Goal: Find specific page/section: Find specific page/section

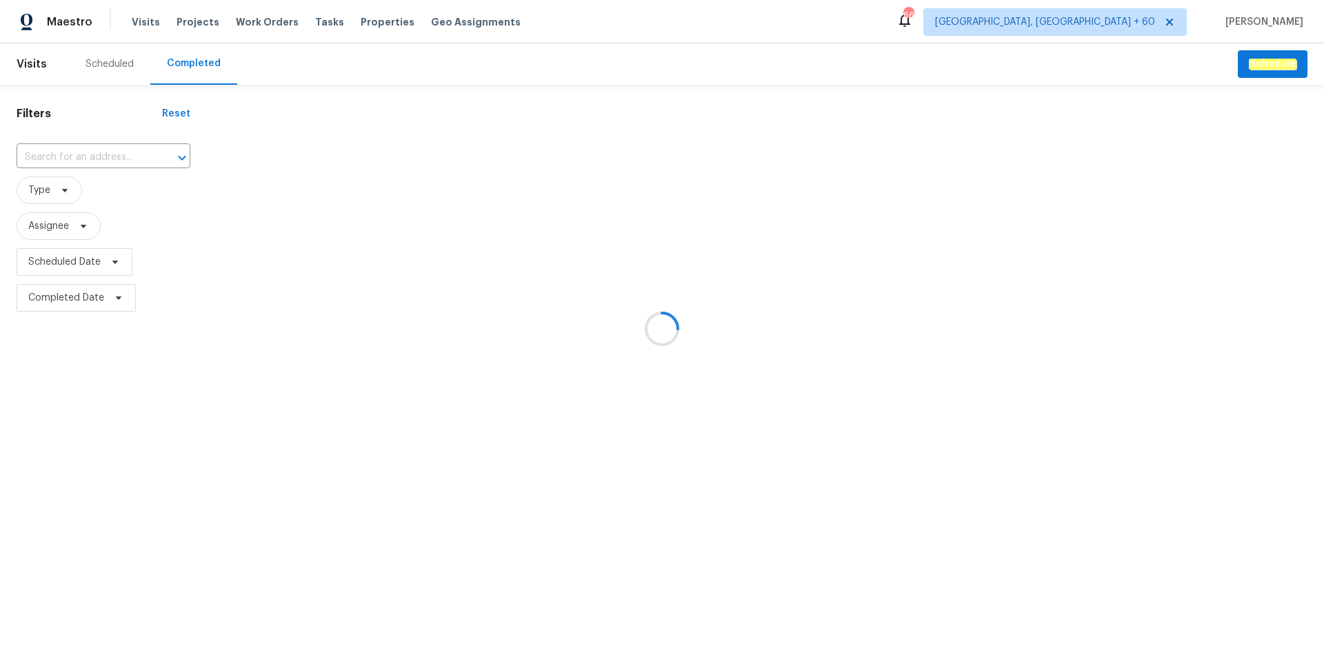
click at [56, 159] on div at bounding box center [662, 328] width 1324 height 657
click at [72, 155] on div at bounding box center [662, 328] width 1324 height 657
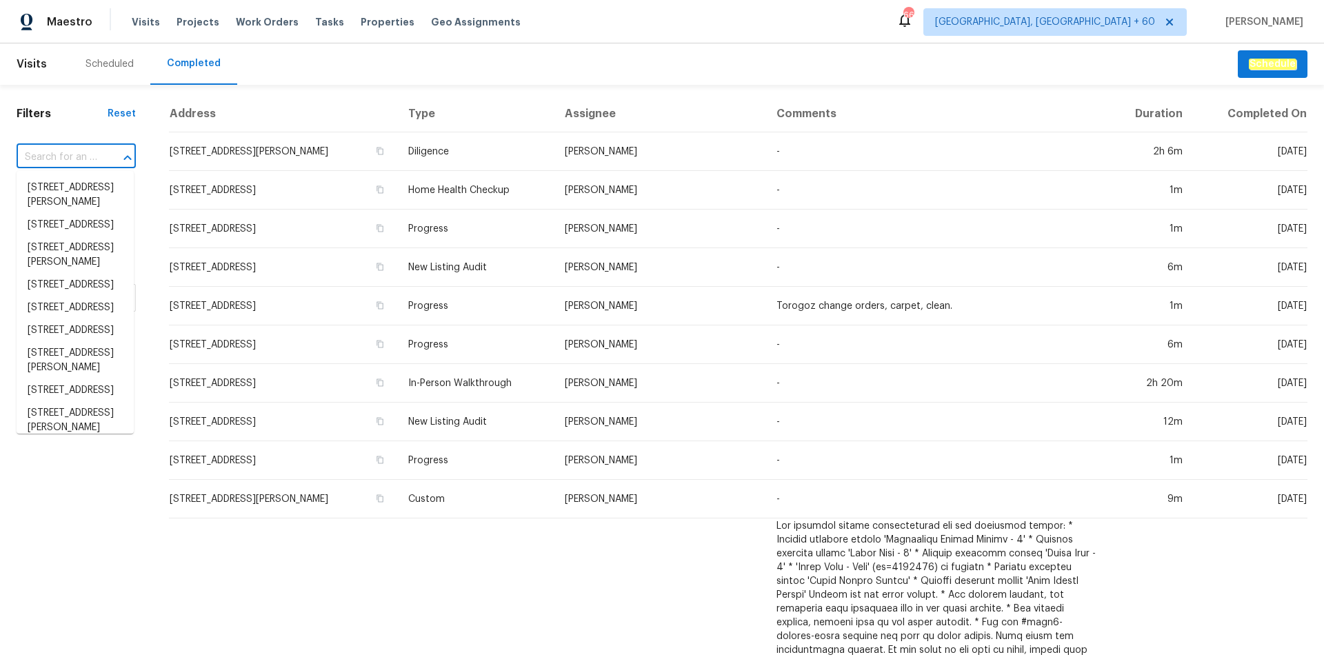
click at [72, 155] on input "text" at bounding box center [57, 157] width 81 height 21
paste input "[STREET_ADDRESS]"
type input "[STREET_ADDRESS]"
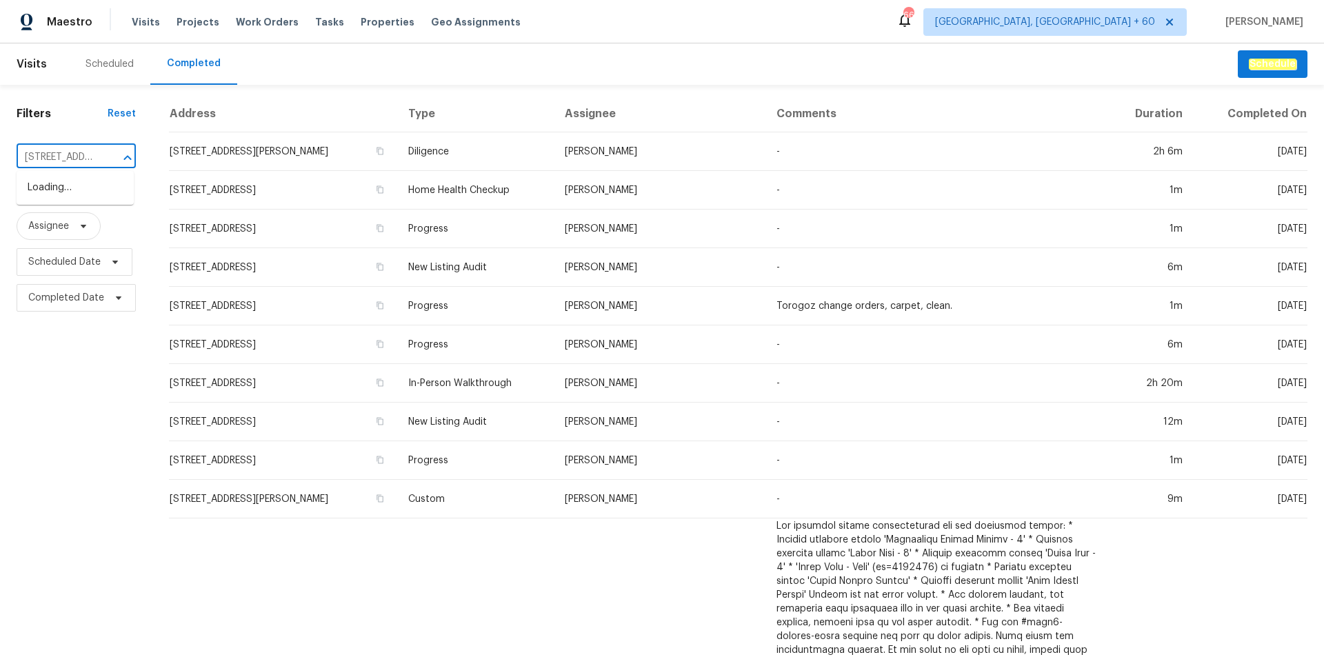
scroll to position [0, 101]
click at [77, 181] on li "[STREET_ADDRESS]" at bounding box center [75, 187] width 117 height 23
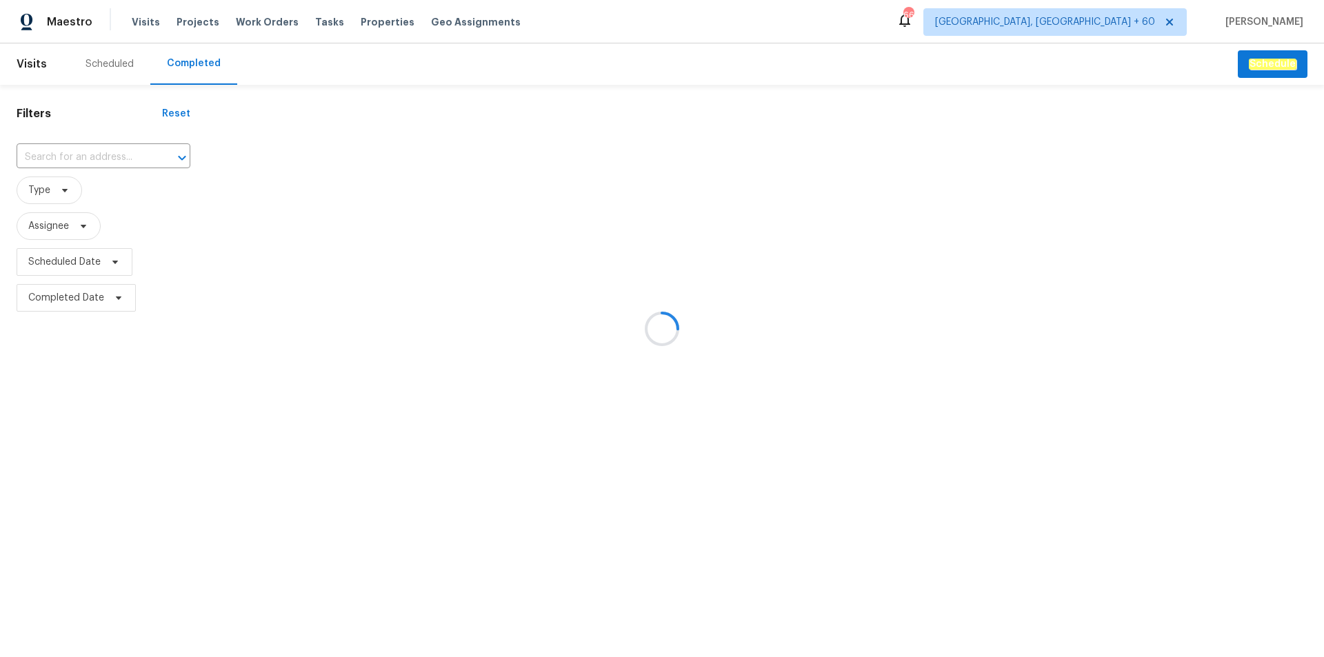
type input "[STREET_ADDRESS]"
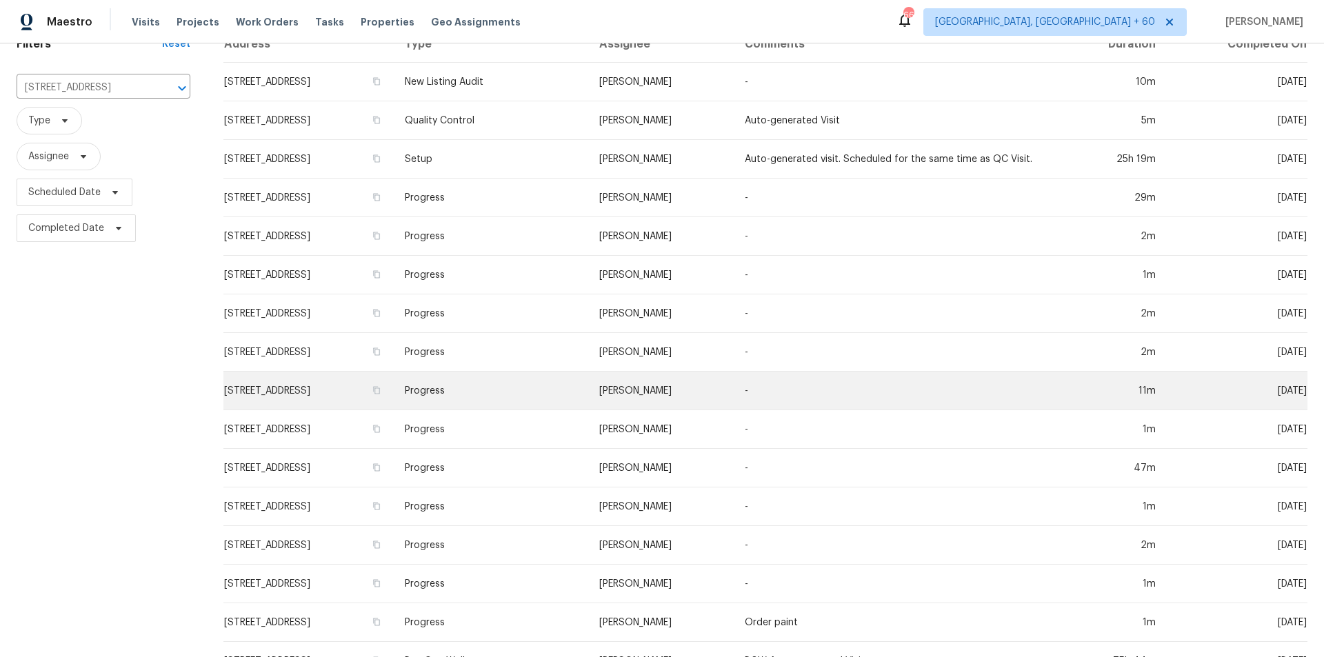
scroll to position [153, 0]
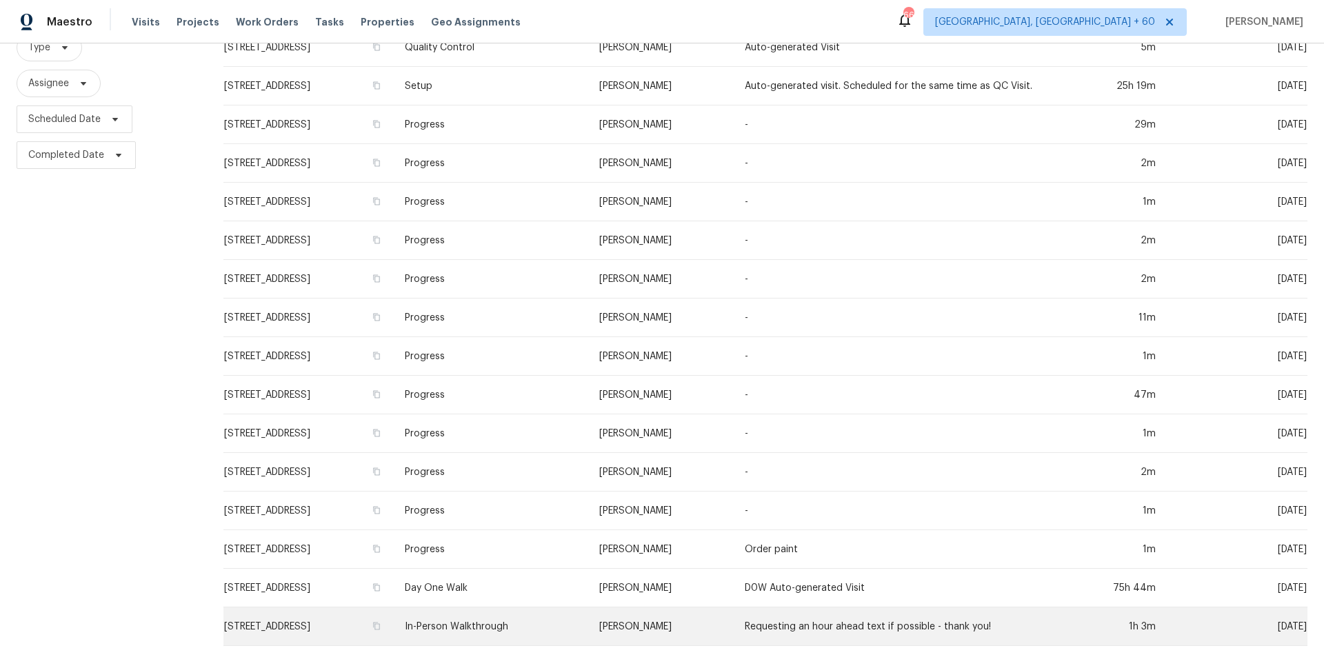
click at [587, 625] on td "In-Person Walkthrough" at bounding box center [491, 626] width 194 height 39
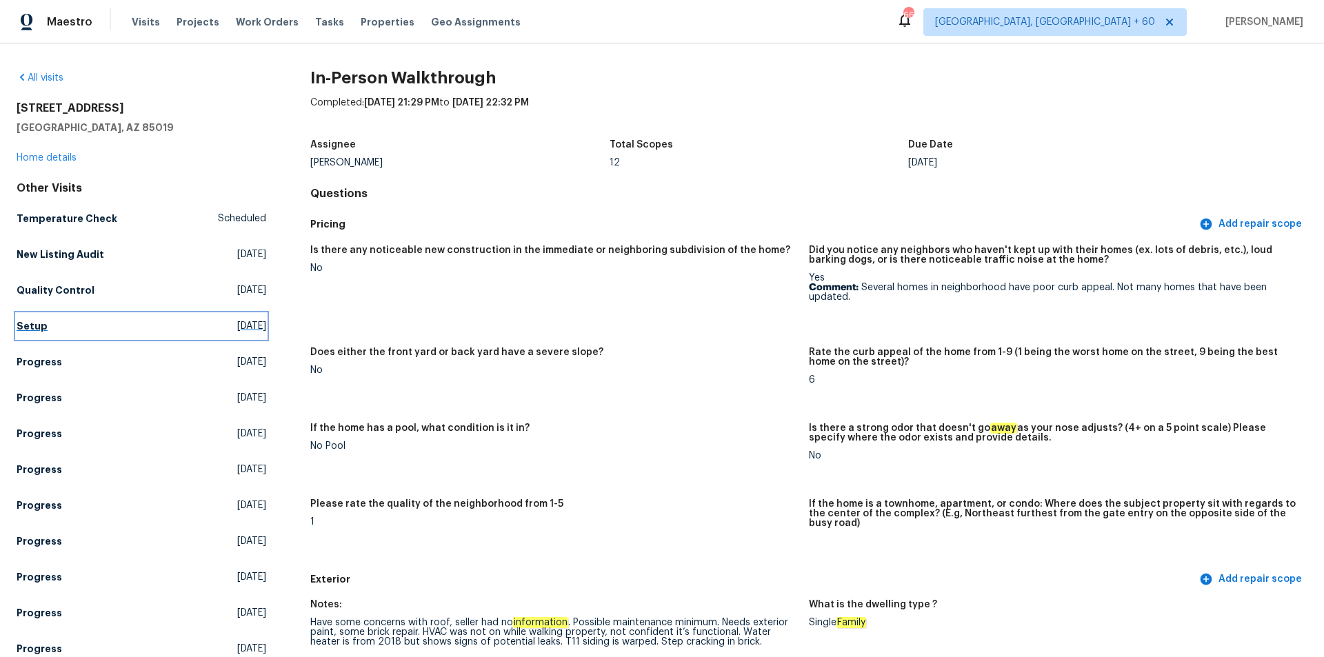
click at [35, 318] on link "Setup [DATE]" at bounding box center [142, 326] width 250 height 25
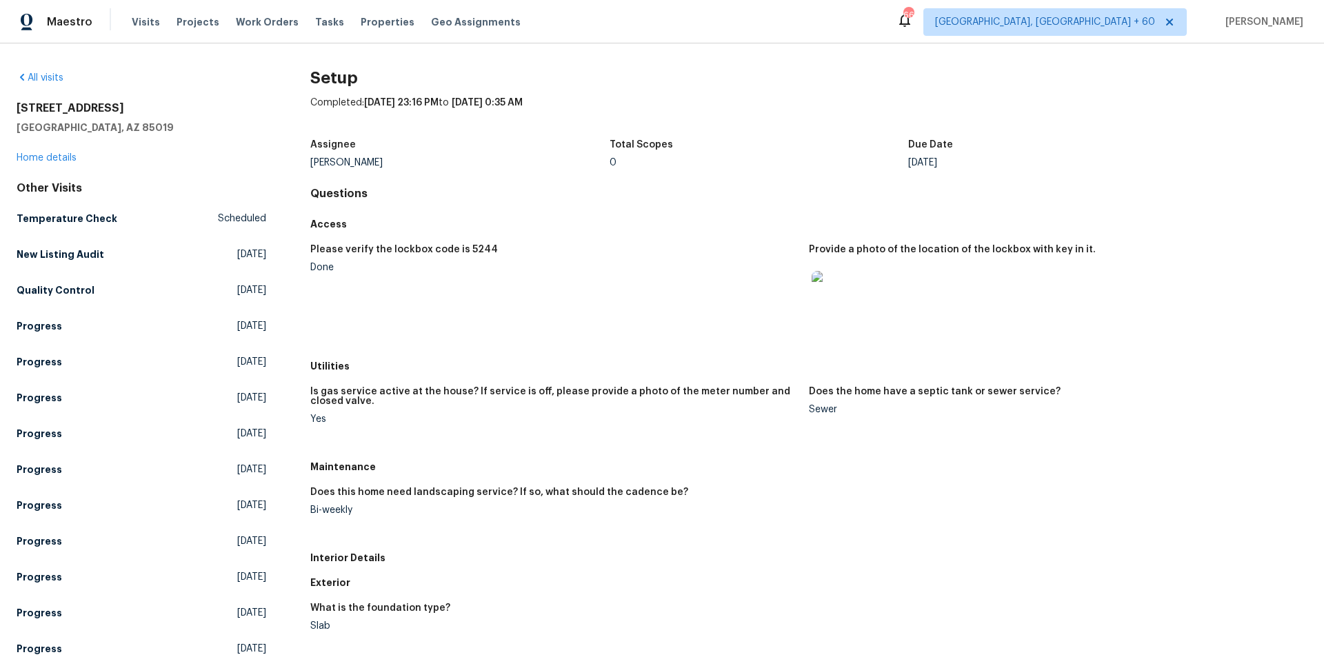
click at [621, 305] on figure "Please verify the lockbox code is 5244 Done" at bounding box center [559, 295] width 498 height 101
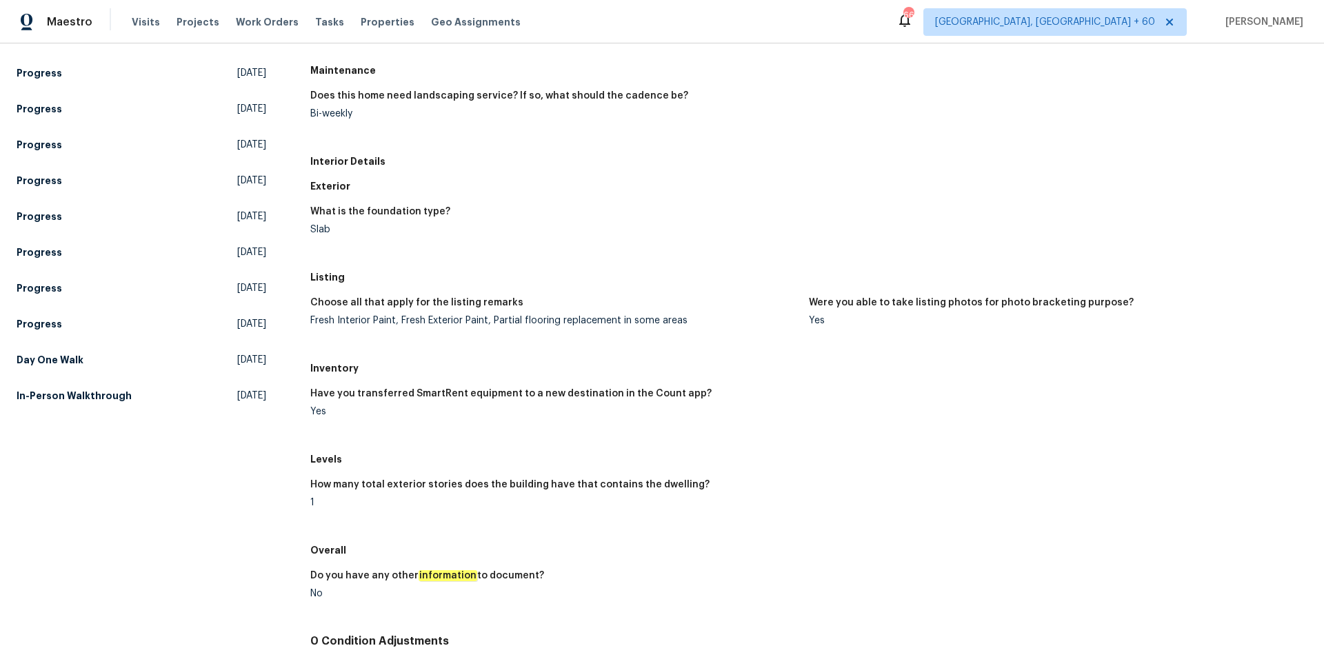
scroll to position [414, 0]
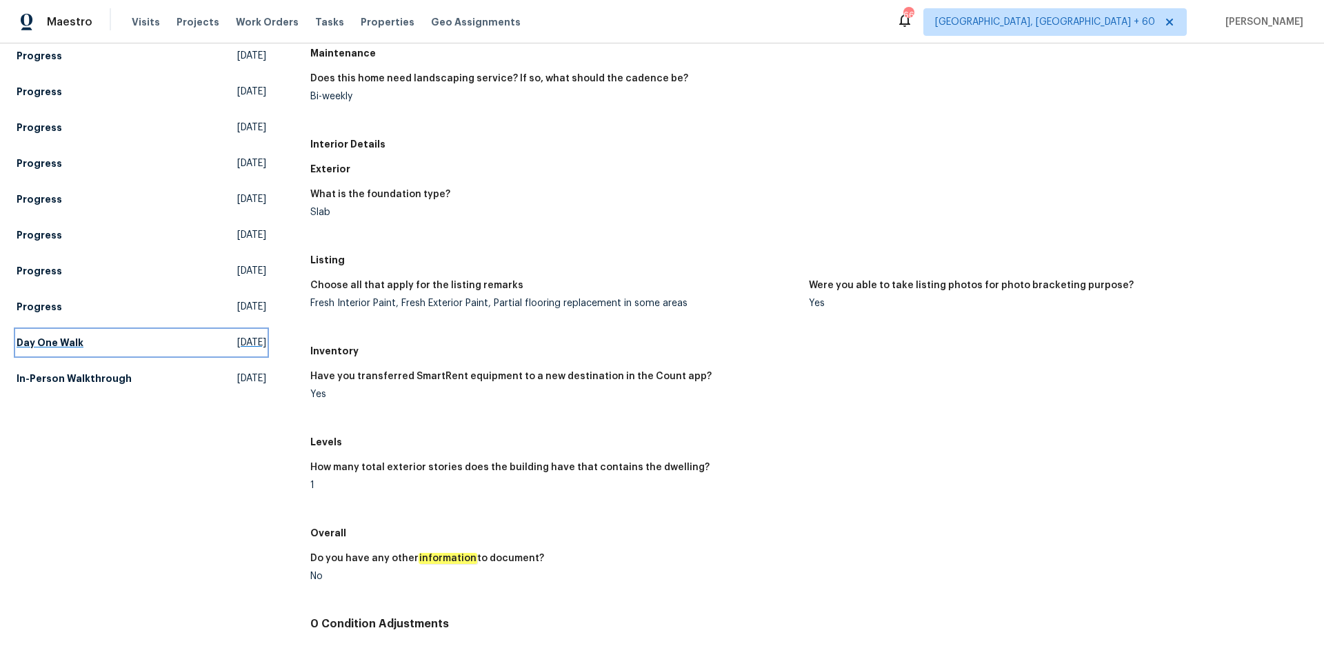
click at [45, 332] on link "Day One Walk [DATE]" at bounding box center [142, 342] width 250 height 25
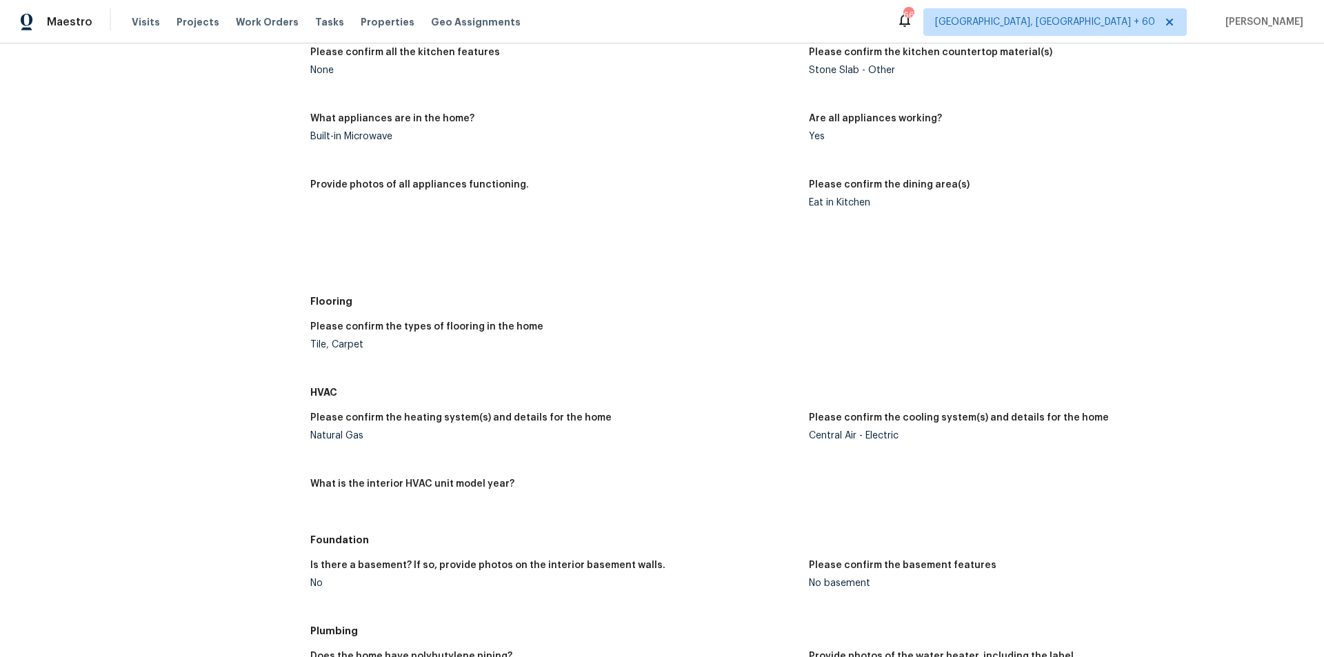
scroll to position [1661, 0]
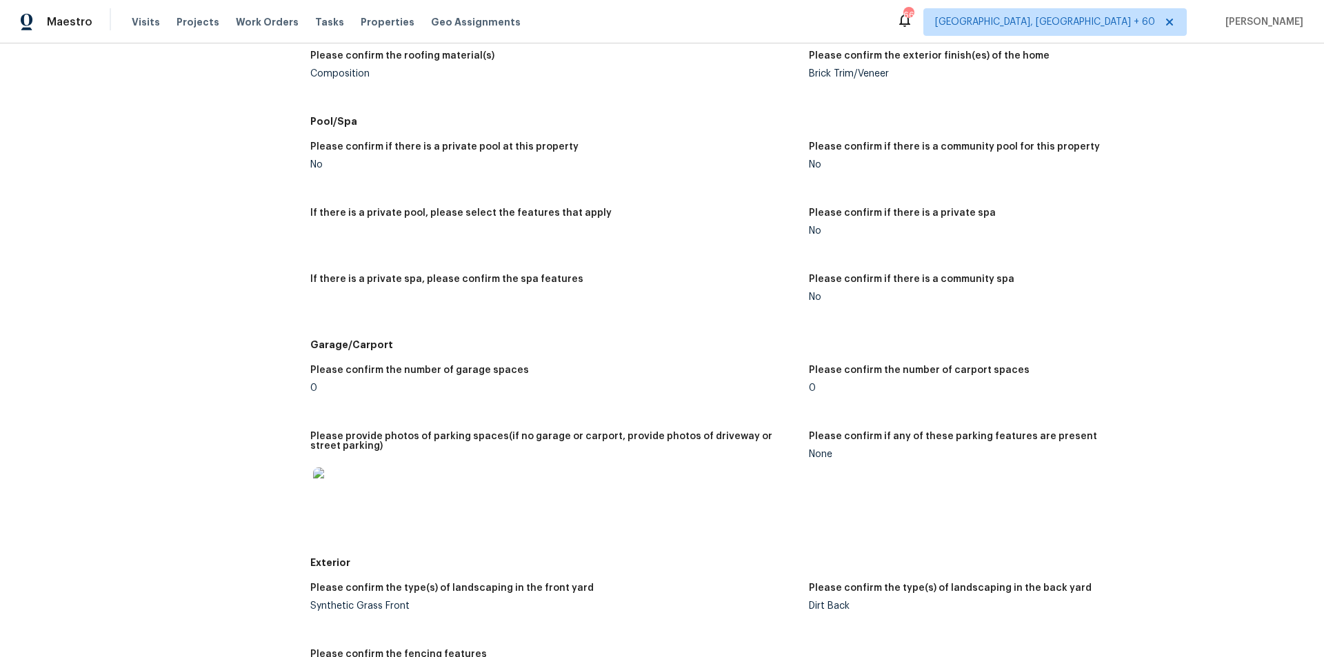
click at [853, 154] on div "Please confirm if there is a community pool for this property" at bounding box center [1052, 151] width 487 height 18
